Goal: Task Accomplishment & Management: Manage account settings

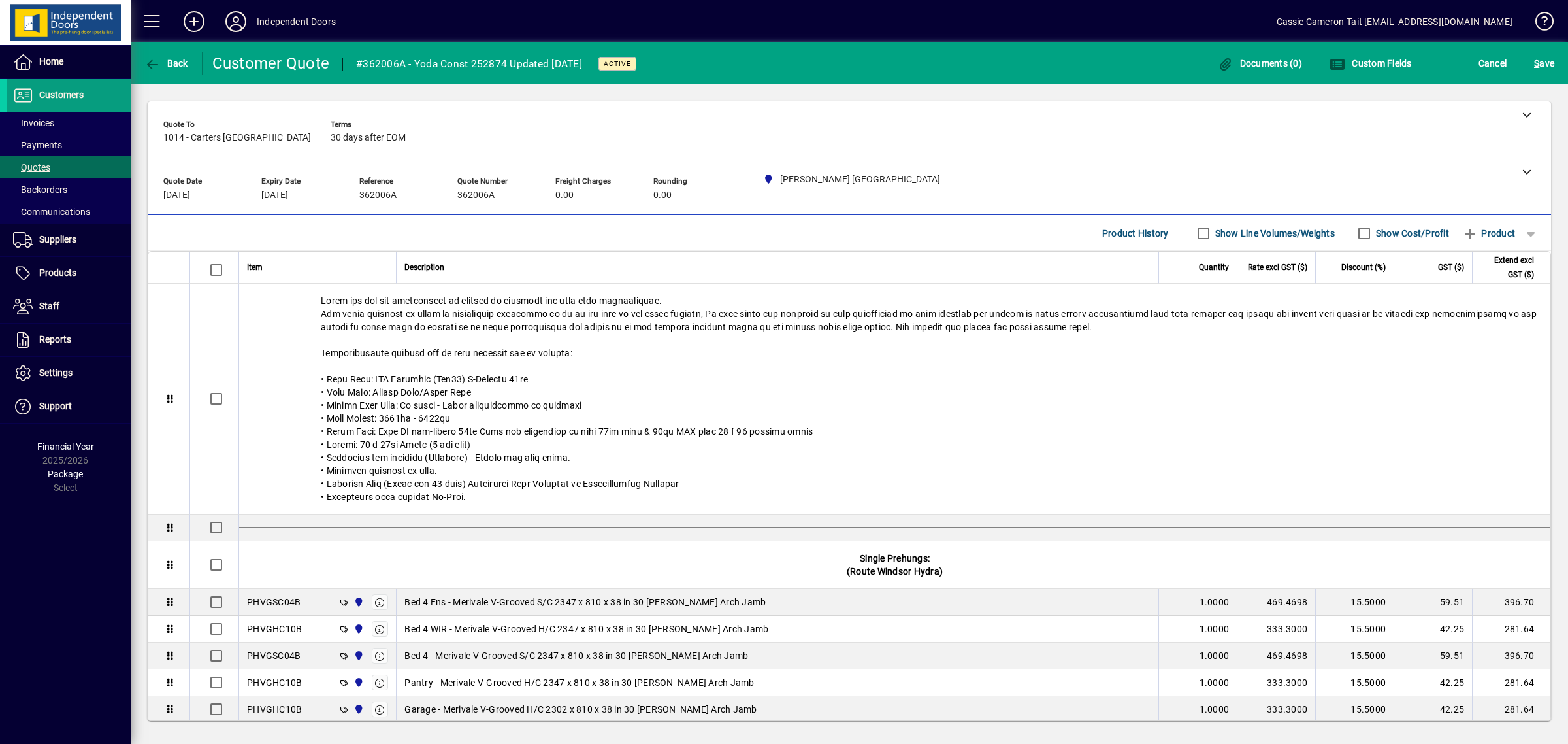
scroll to position [621, 0]
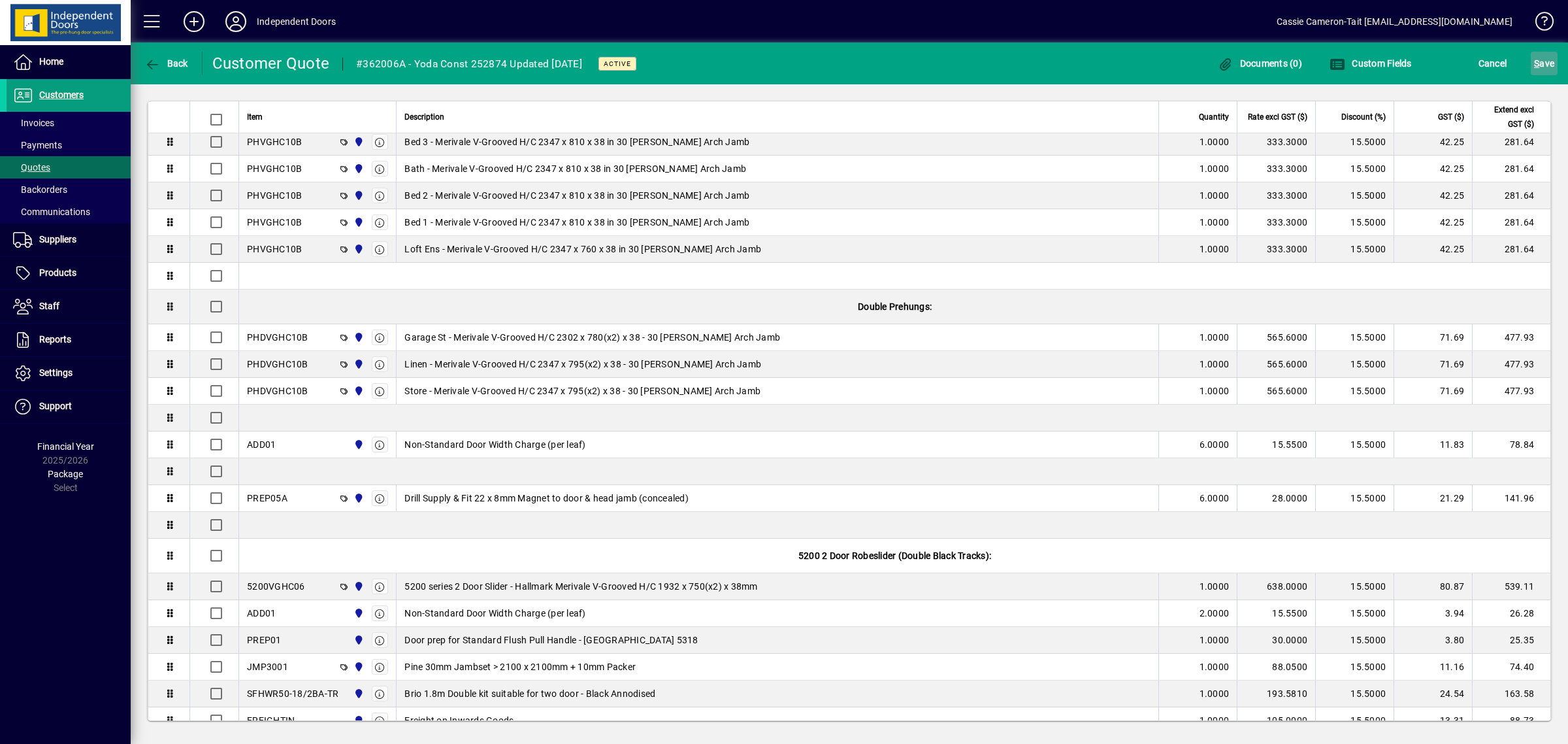
click at [1543, 70] on span "S ave" at bounding box center [1544, 63] width 20 height 21
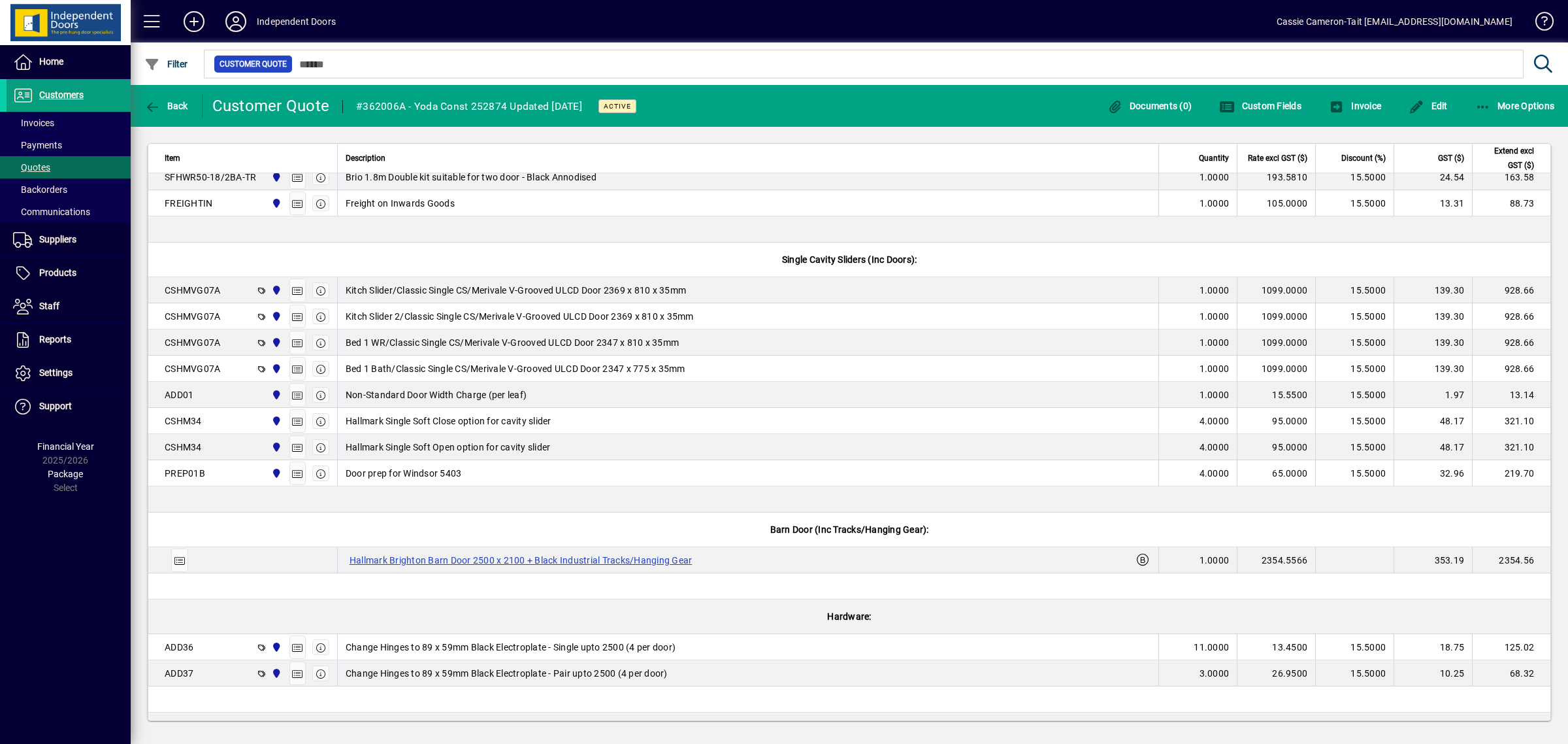
scroll to position [997, 0]
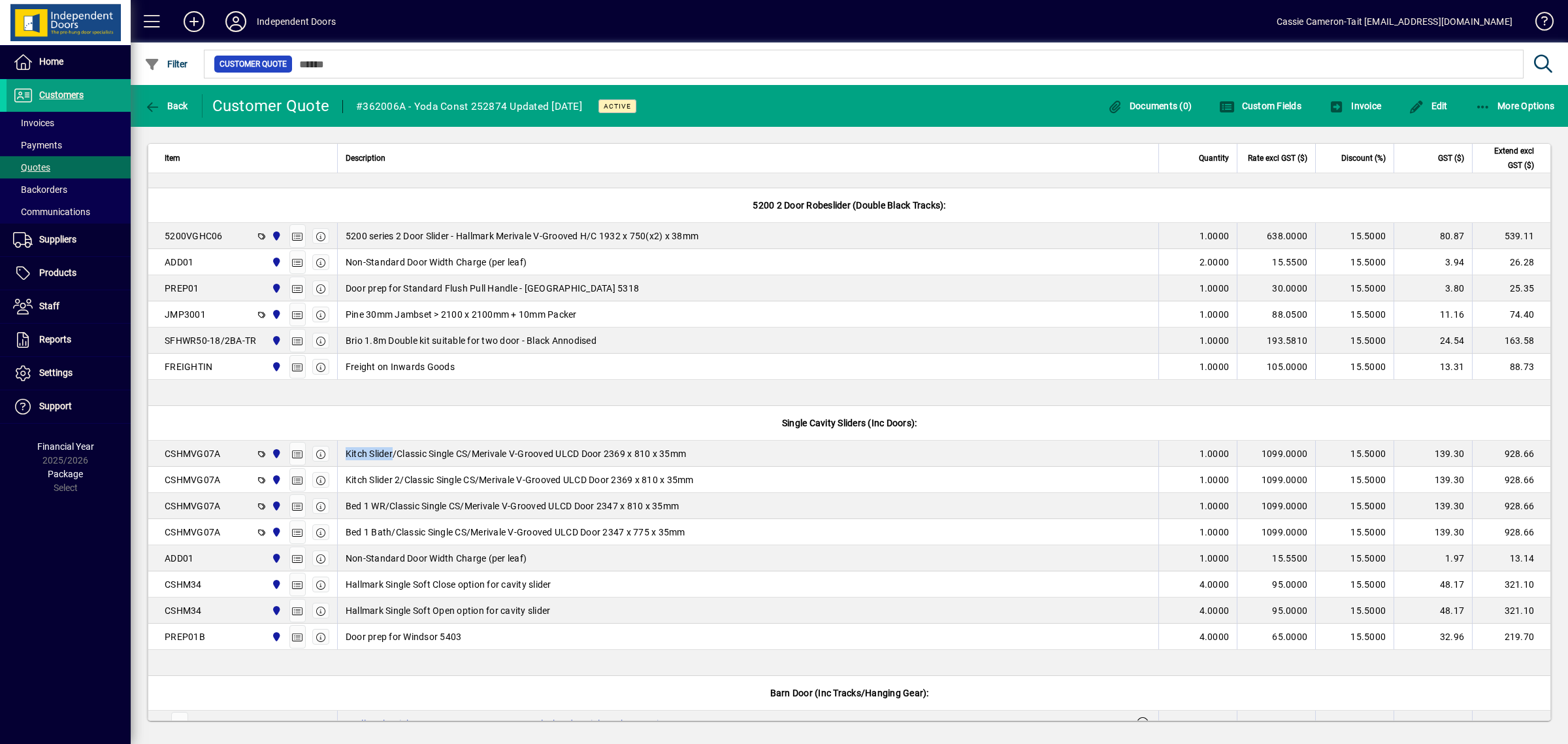
drag, startPoint x: 395, startPoint y: 455, endPoint x: 347, endPoint y: 464, distance: 48.8
click at [340, 465] on td "Kitch Slider/Classic Single CS/Merivale V-Grooved ULCD Door 2369 x 810 x 35mm" at bounding box center [747, 454] width 821 height 26
copy span "Kitch Slider"
drag, startPoint x: 399, startPoint y: 484, endPoint x: 333, endPoint y: 487, distance: 66.1
click at [333, 487] on tr "CSHMVG07A [PERSON_NAME] Central Otago Kitch Slider 2/Classic Single CS/Merivale…" at bounding box center [849, 480] width 1402 height 26
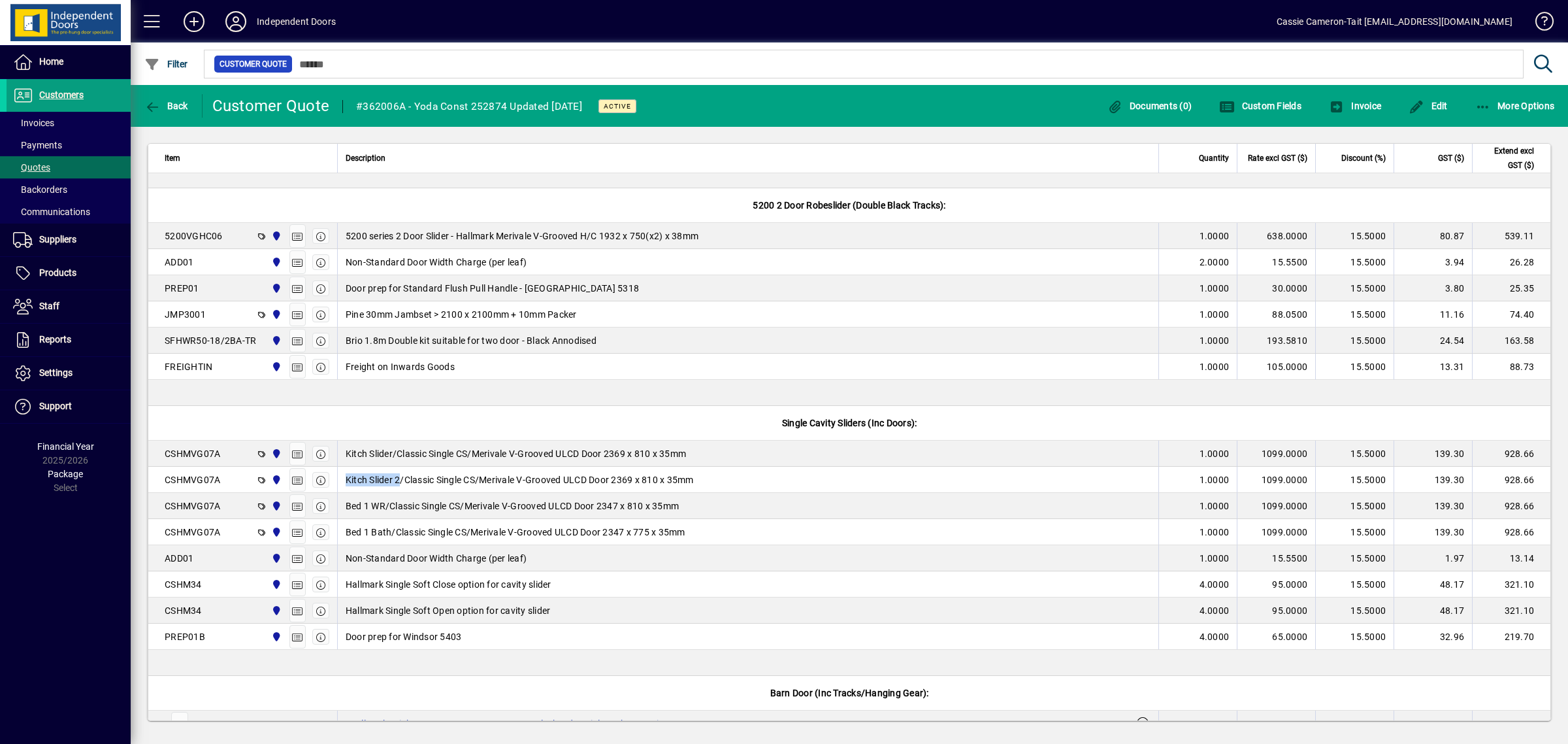
copy span "Kitch Slider 2"
drag, startPoint x: 385, startPoint y: 510, endPoint x: 341, endPoint y: 516, distance: 44.4
click at [341, 516] on td "Bed 1 WR/Classic Single CS/Merivale V-Grooved ULCD Door 2347 x 810 x 35mm" at bounding box center [747, 505] width 821 height 26
copy span "Bed 1 WR"
drag, startPoint x: 392, startPoint y: 530, endPoint x: 337, endPoint y: 555, distance: 60.4
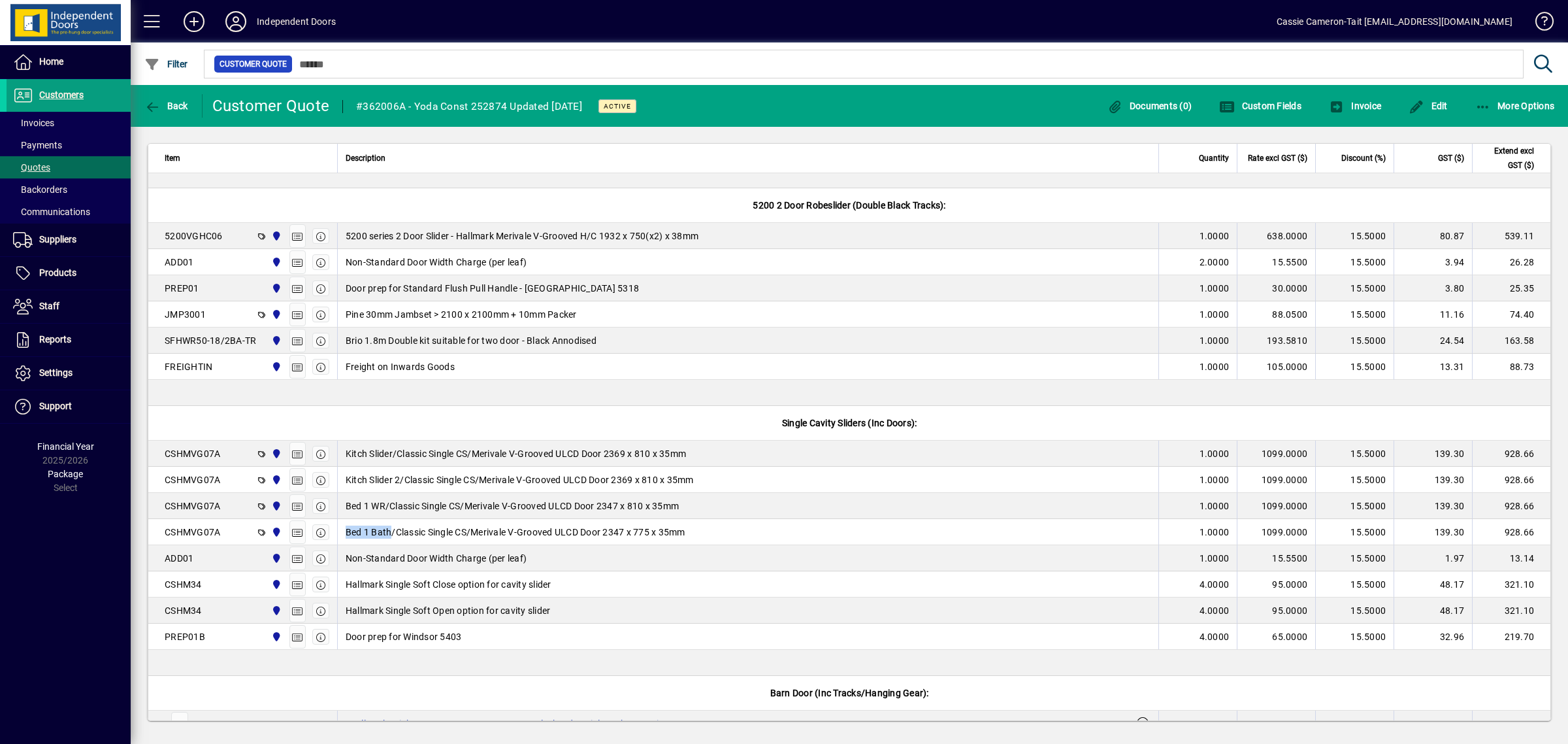
click at [335, 545] on tbody "Single Prehungs: ([GEOGRAPHIC_DATA]) PHVGSC04B [PERSON_NAME][GEOGRAPHIC_DATA] B…" at bounding box center [849, 351] width 1402 height 2050
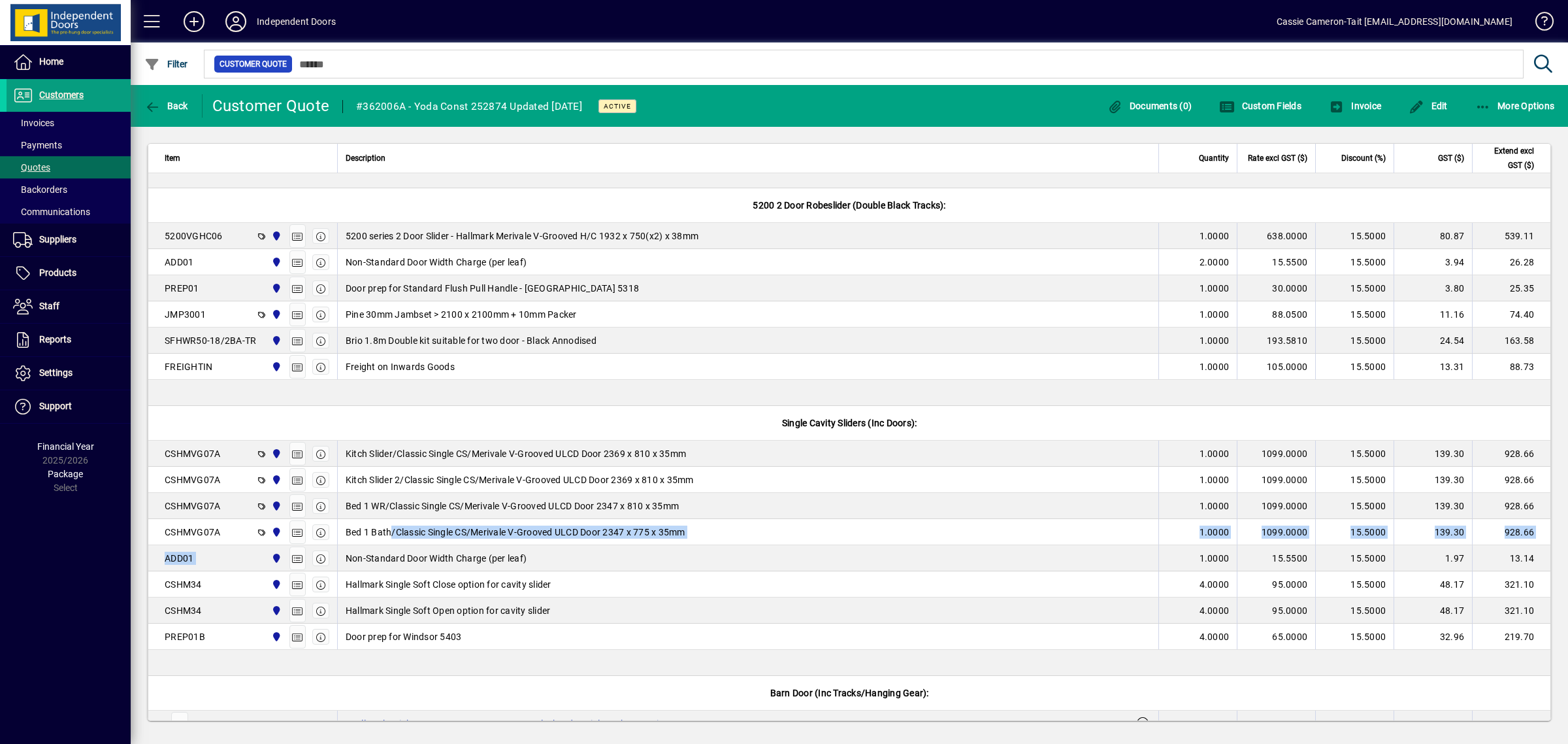
copy tbody "/Classic Single CS/Merivale V-Grooved ULCD Door 2347 x 775 x 35mm 1.0000 1099.0…"
click at [373, 535] on span "Bed 1 Bath/Classic Single CS/Merivale V-Grooved ULCD Door 2347 x 775 x 35mm" at bounding box center [515, 532] width 340 height 13
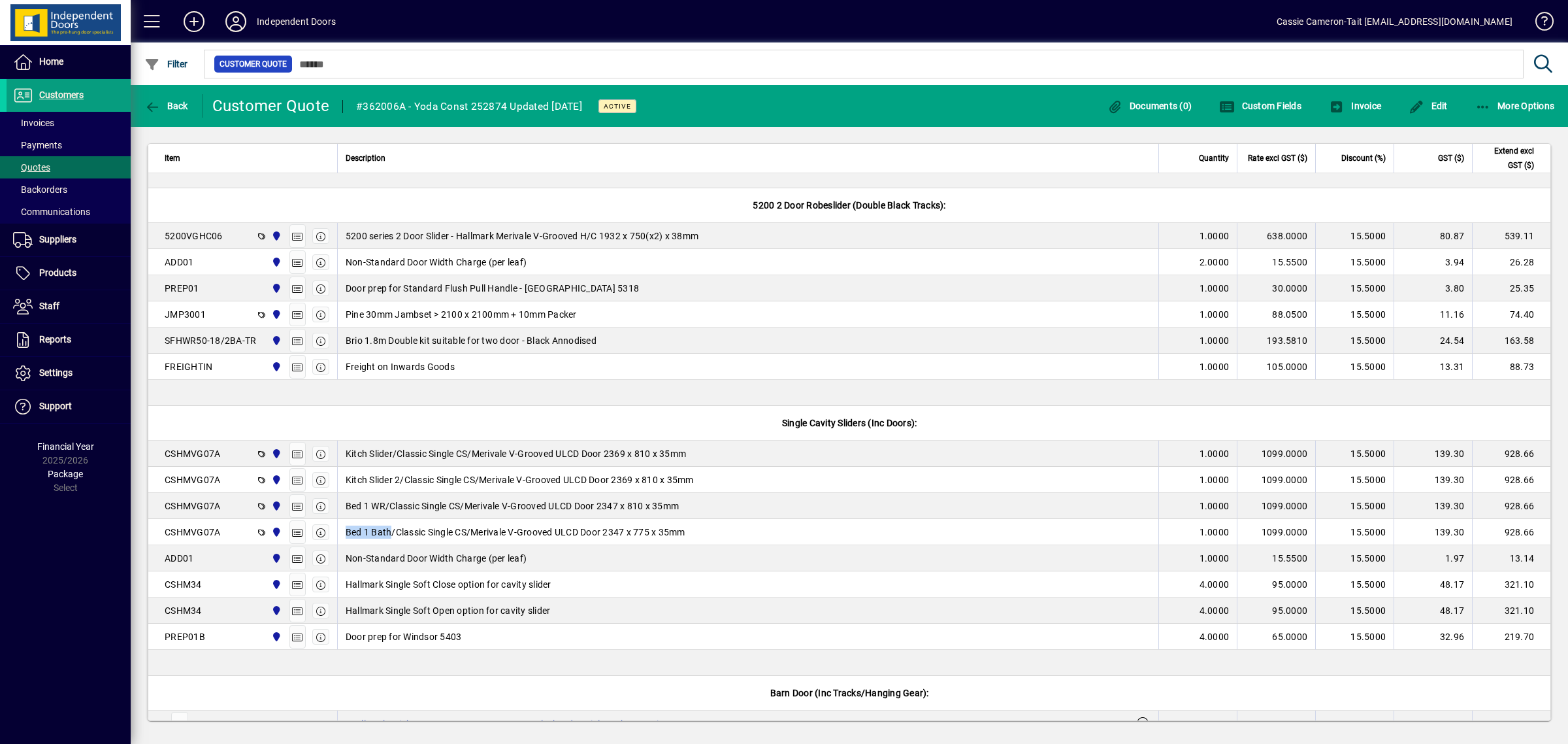
drag, startPoint x: 392, startPoint y: 534, endPoint x: 346, endPoint y: 545, distance: 47.3
click at [346, 545] on tbody "Single Prehungs: ([GEOGRAPHIC_DATA]) PHVGSC04B [PERSON_NAME][GEOGRAPHIC_DATA] B…" at bounding box center [849, 351] width 1402 height 2050
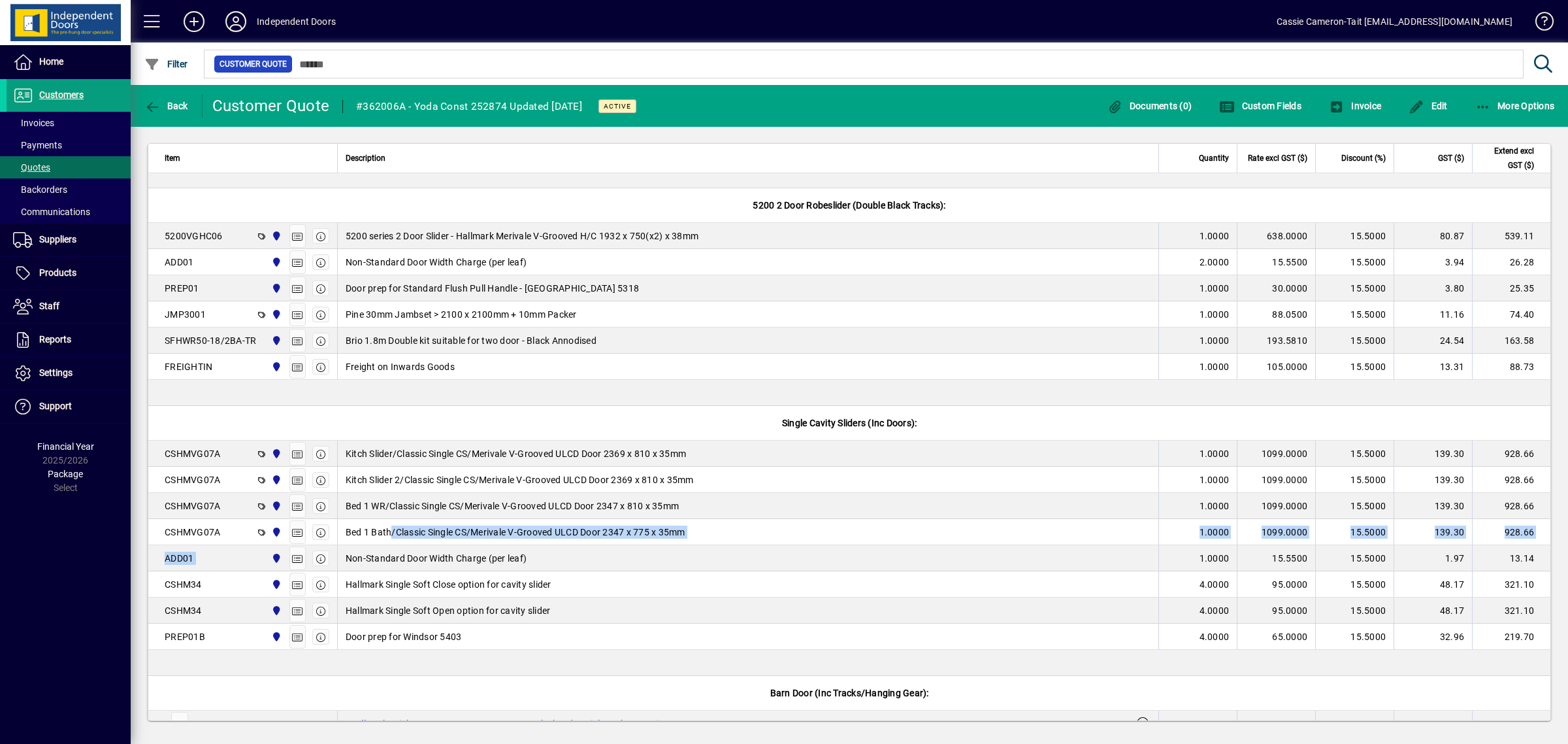
copy tbody "/Classic Single CS/Merivale V-Grooved ULCD Door 2347 x 775 x 35mm 1.0000 1099.0…"
click at [388, 530] on span "Bed 1 Bath/Classic Single CS/Merivale V-Grooved ULCD Door 2347 x 775 x 35mm" at bounding box center [515, 532] width 340 height 13
drag, startPoint x: 388, startPoint y: 535, endPoint x: 355, endPoint y: 532, distance: 33.1
click at [355, 532] on span "Bed 1 Bath/Classic Single CS/Merivale V-Grooved ULCD Door 2347 x 775 x 35mm" at bounding box center [515, 532] width 340 height 13
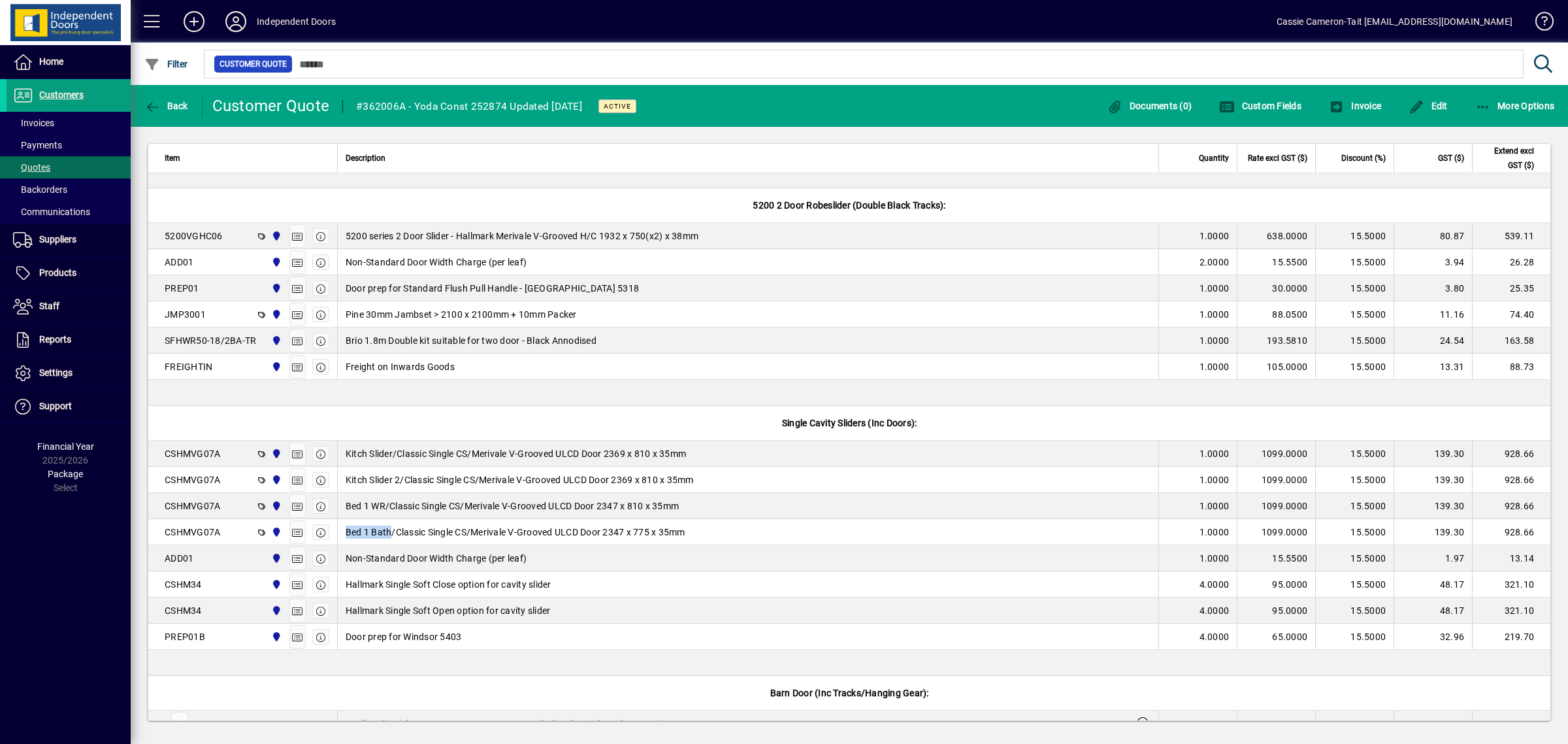
drag, startPoint x: 392, startPoint y: 536, endPoint x: 343, endPoint y: 536, distance: 49.0
click at [345, 535] on td "Bed 1 Bath/Classic Single CS/Merivale V-Grooved ULCD Door 2347 x 775 x 35mm" at bounding box center [747, 532] width 821 height 26
copy span "Bed 1 Bath"
drag, startPoint x: 629, startPoint y: 455, endPoint x: 608, endPoint y: 458, distance: 21.2
click at [608, 458] on span "Kitch Slider/Classic Single CS/Merivale V-Grooved ULCD Door 2369 x 810 x 35mm" at bounding box center [515, 453] width 341 height 13
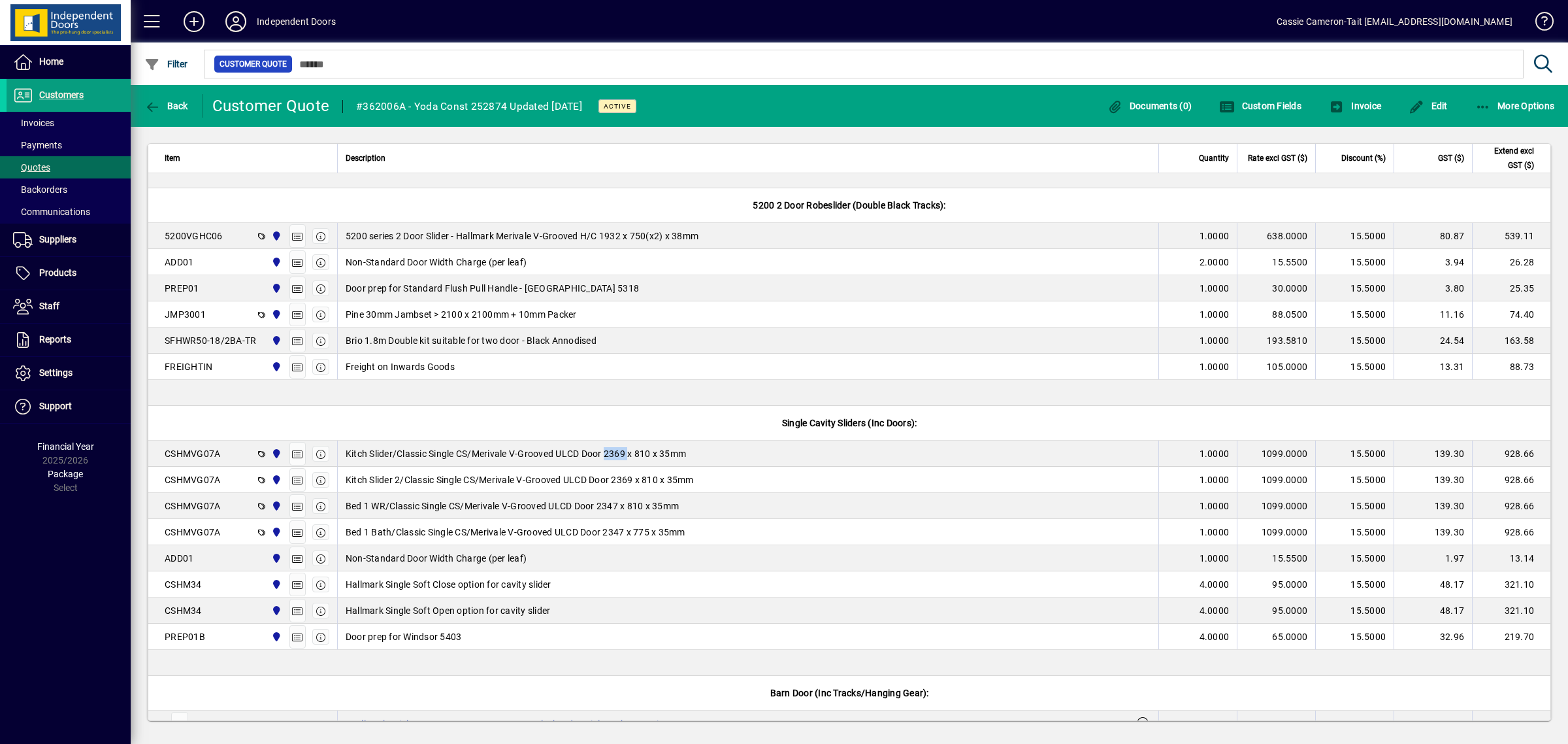
copy span "2369"
drag, startPoint x: 621, startPoint y: 508, endPoint x: 601, endPoint y: 513, distance: 20.6
click at [601, 512] on span "Bed 1 WR/Classic Single CS/Merivale V-Grooved ULCD Door 2347 x 810 x 35mm" at bounding box center [511, 505] width 333 height 13
copy span "2347"
click at [63, 60] on span "Home" at bounding box center [51, 62] width 24 height 11
